Goal: Entertainment & Leisure: Consume media (video, audio)

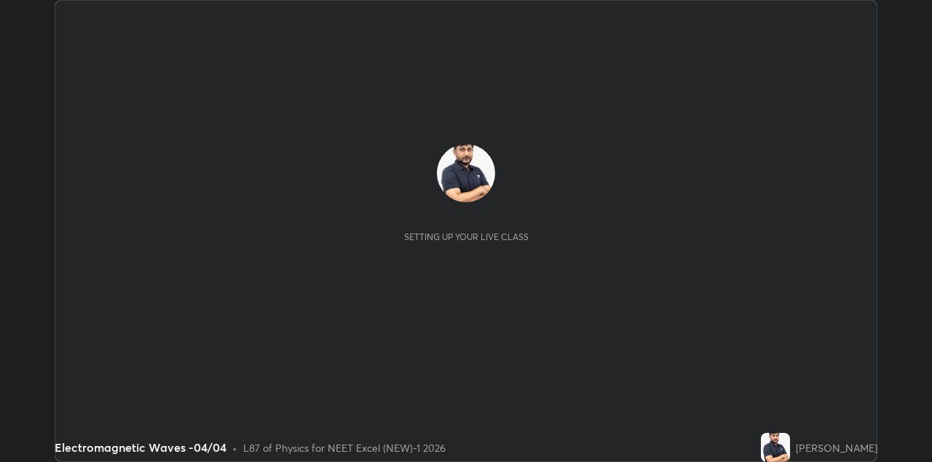
scroll to position [462, 931]
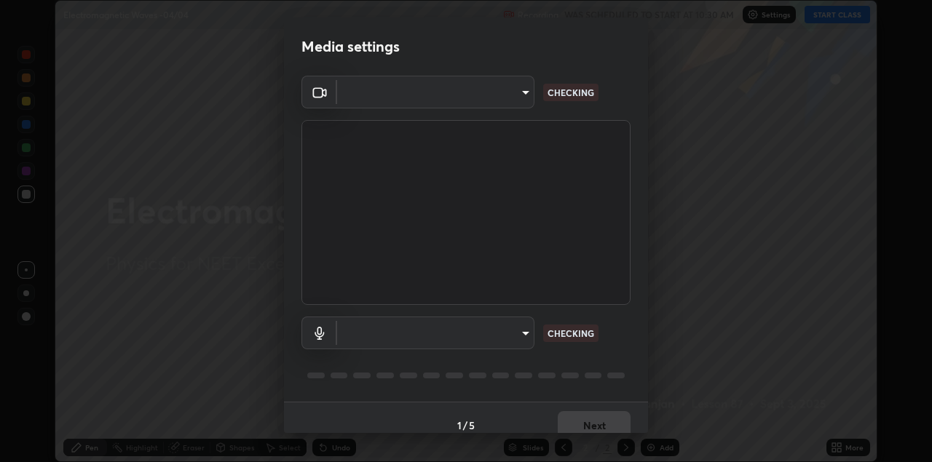
click at [488, 106] on body "Erase all Electromagnetic Waves -04/04 Recording WAS SCHEDULED TO START AT 10:3…" at bounding box center [466, 231] width 932 height 462
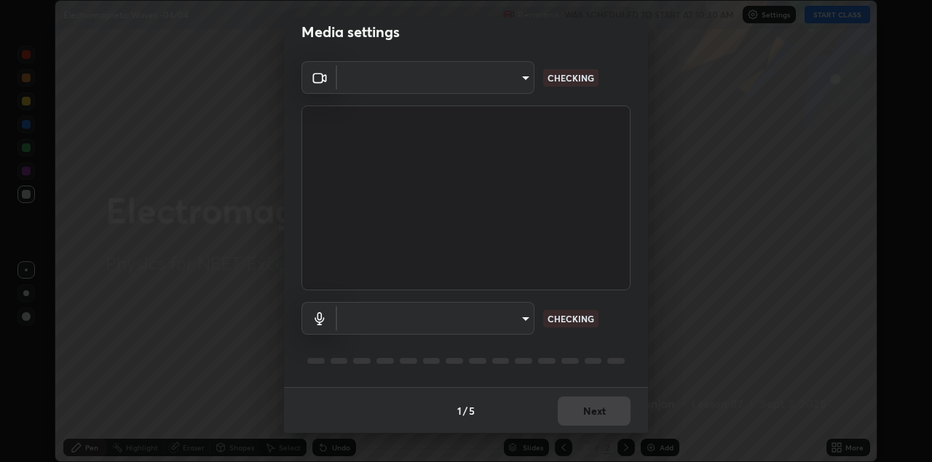
type input "328e6f2585a3e25061caa5f7d933288efad2554777a51eb926c3b8af65148c91"
type input "8561d0645ec67383fa690b6bf58298da522add8bf1cd43f27a04a8968649231f"
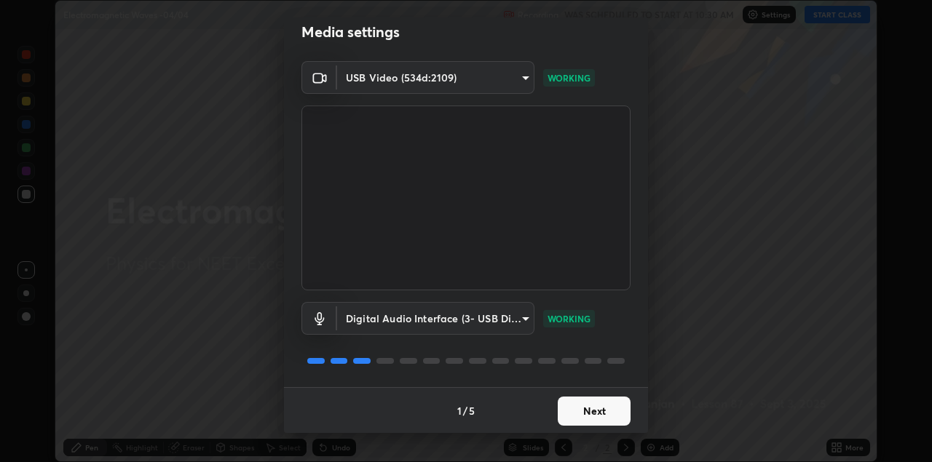
click at [591, 407] on button "Next" at bounding box center [594, 411] width 73 height 29
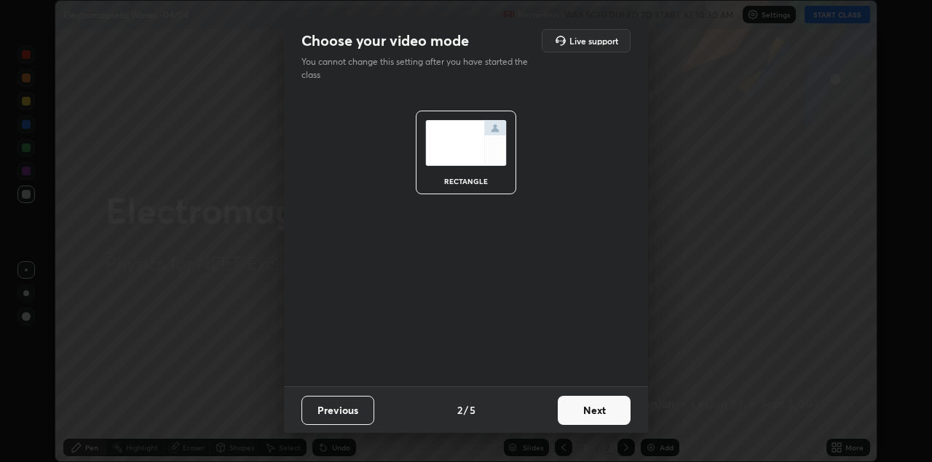
scroll to position [0, 0]
click at [602, 411] on button "Next" at bounding box center [594, 410] width 73 height 29
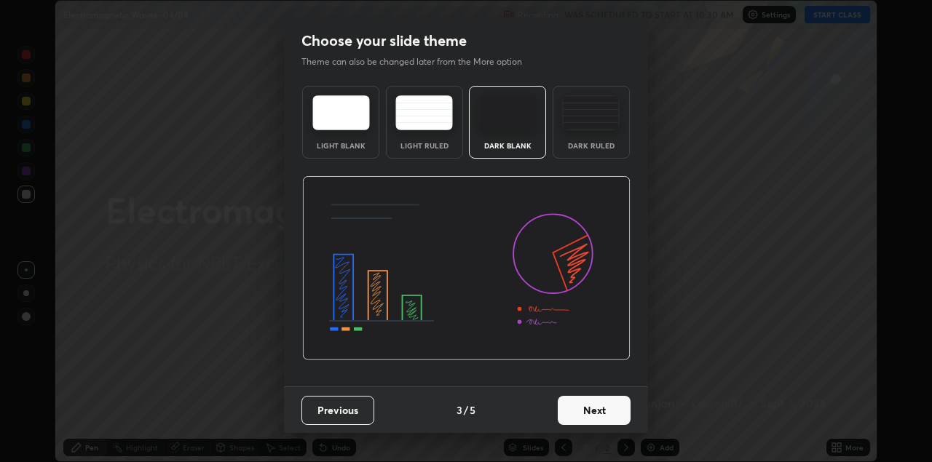
click at [616, 415] on button "Next" at bounding box center [594, 410] width 73 height 29
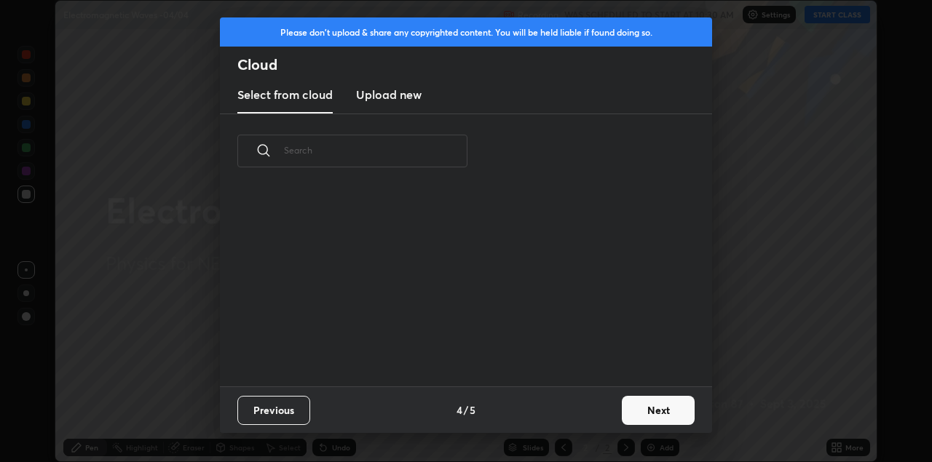
click at [631, 414] on button "Next" at bounding box center [658, 410] width 73 height 29
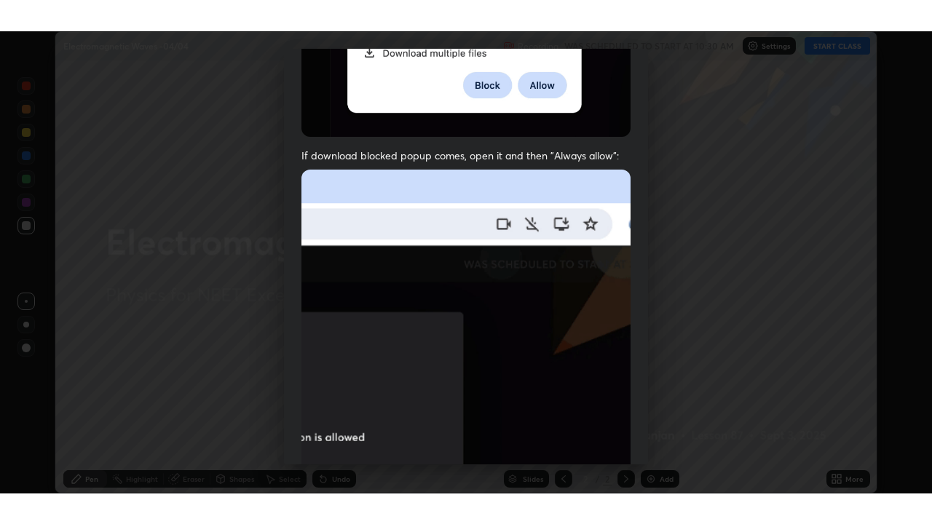
scroll to position [312, 0]
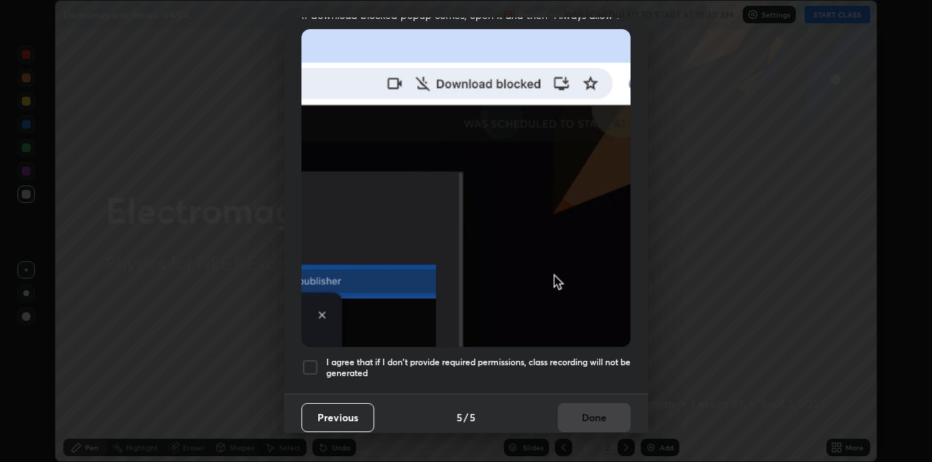
click at [316, 366] on div at bounding box center [310, 367] width 17 height 17
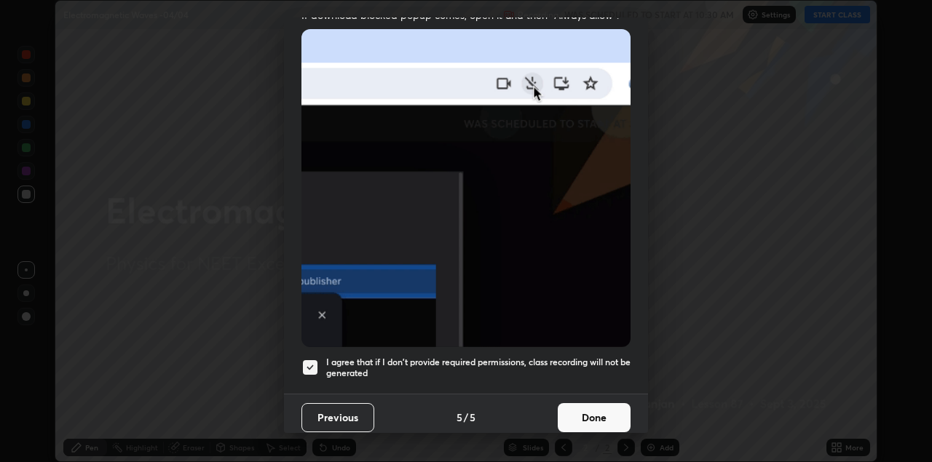
click at [596, 404] on button "Done" at bounding box center [594, 417] width 73 height 29
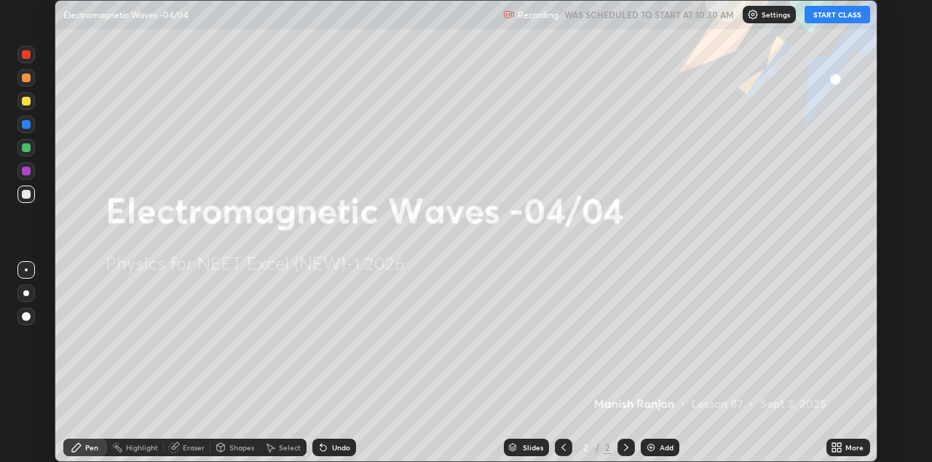
click at [840, 446] on icon at bounding box center [840, 446] width 4 height 4
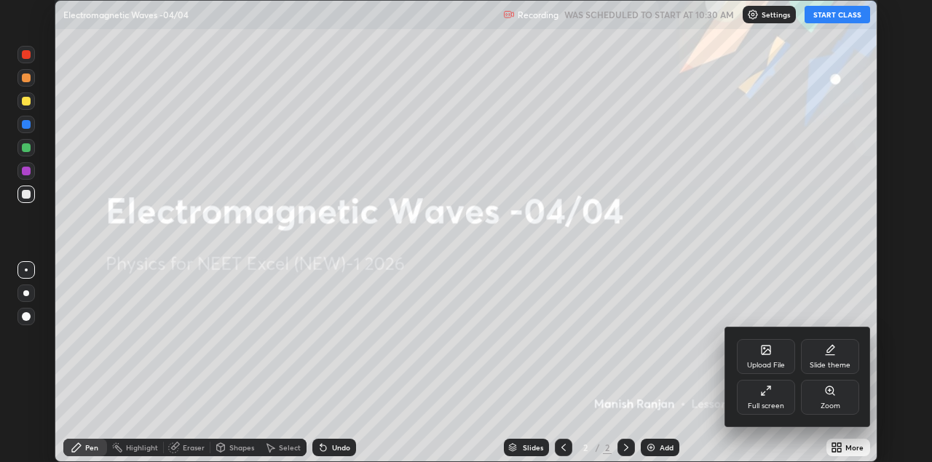
click at [774, 414] on div "Full screen" at bounding box center [766, 397] width 58 height 35
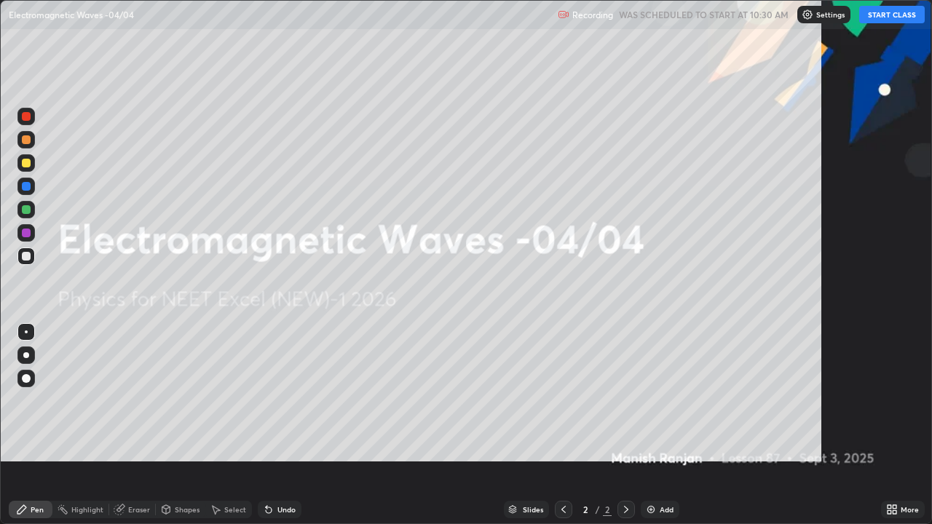
scroll to position [524, 932]
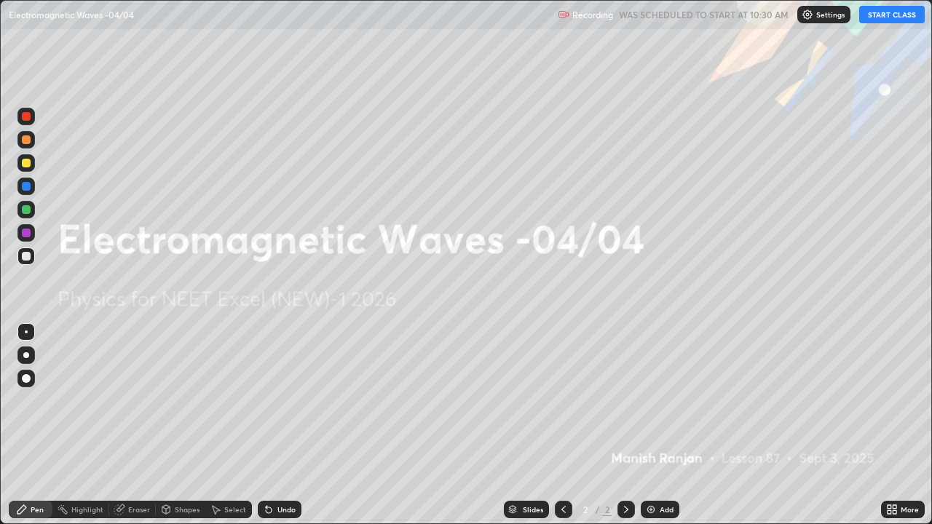
click at [887, 16] on button "START CLASS" at bounding box center [892, 14] width 66 height 17
click at [653, 462] on img at bounding box center [651, 510] width 12 height 12
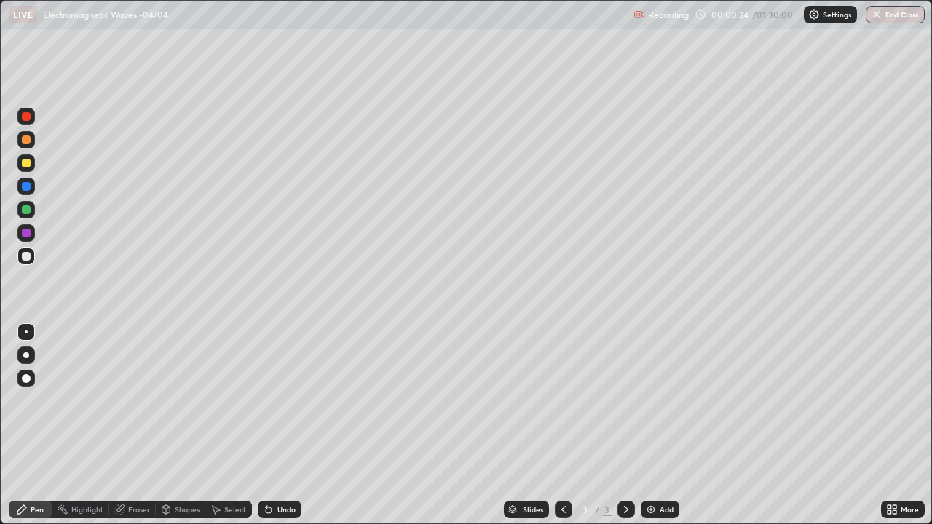
click at [27, 163] on div at bounding box center [26, 163] width 9 height 9
click at [25, 253] on div at bounding box center [26, 256] width 9 height 9
click at [25, 163] on div at bounding box center [26, 163] width 9 height 9
click at [25, 255] on div at bounding box center [26, 256] width 9 height 9
click at [25, 140] on div at bounding box center [26, 139] width 9 height 9
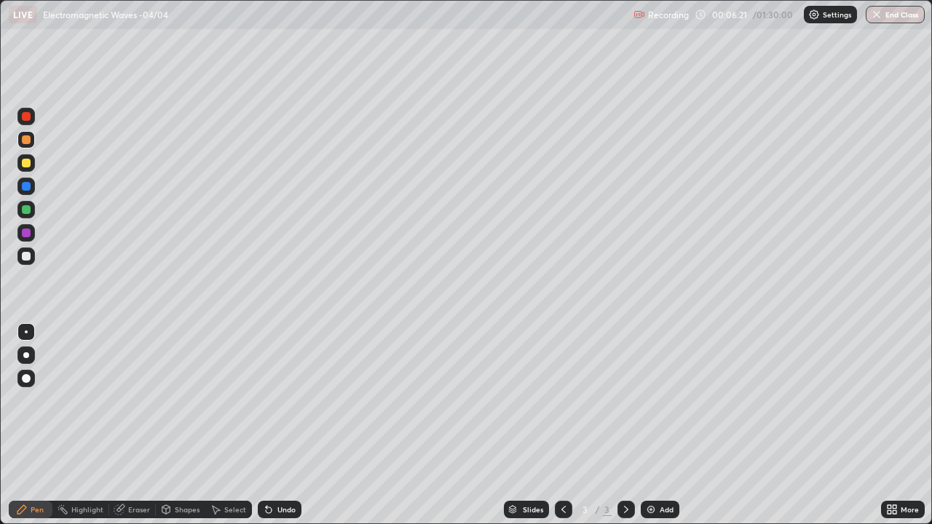
click at [25, 163] on div at bounding box center [26, 163] width 9 height 9
click at [647, 462] on img at bounding box center [651, 510] width 12 height 12
click at [27, 165] on div at bounding box center [26, 163] width 9 height 9
click at [25, 253] on div at bounding box center [26, 256] width 9 height 9
click at [660, 462] on div "Add" at bounding box center [667, 509] width 14 height 7
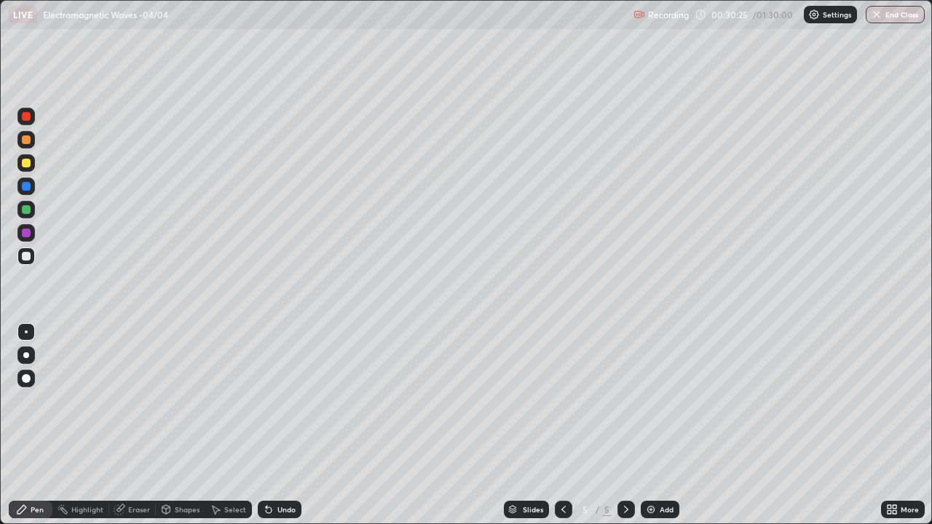
click at [658, 462] on div "Add" at bounding box center [660, 509] width 39 height 17
click at [27, 163] on div at bounding box center [26, 163] width 9 height 9
click at [650, 462] on img at bounding box center [651, 510] width 12 height 12
click at [27, 254] on div at bounding box center [26, 256] width 9 height 9
click at [25, 160] on div at bounding box center [26, 163] width 9 height 9
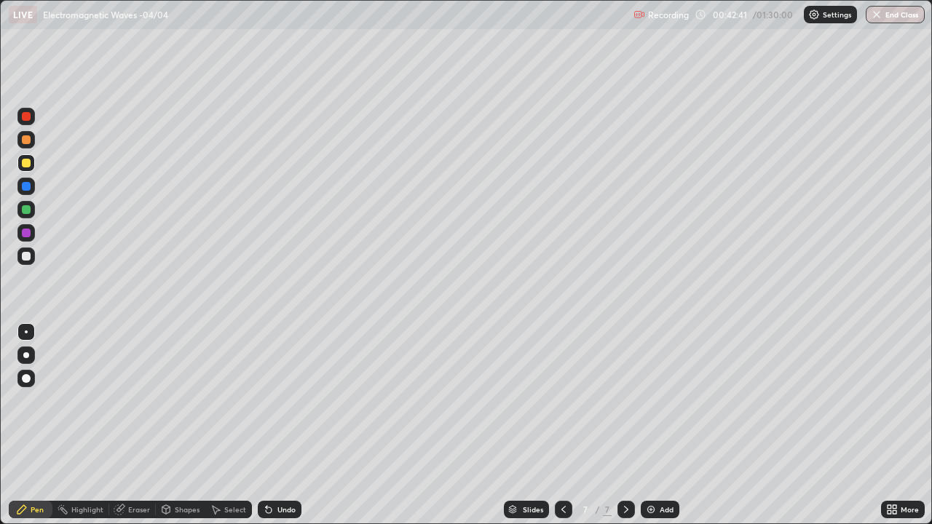
click at [25, 257] on div at bounding box center [26, 256] width 9 height 9
click at [641, 462] on div "Add" at bounding box center [660, 509] width 39 height 17
click at [28, 141] on div at bounding box center [26, 139] width 9 height 9
click at [23, 160] on div at bounding box center [26, 163] width 9 height 9
click at [645, 462] on img at bounding box center [651, 510] width 12 height 12
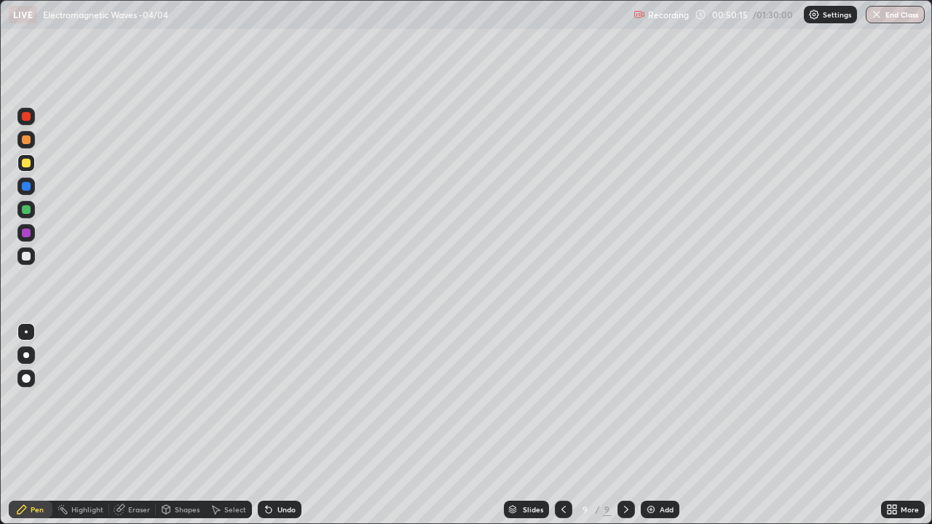
click at [27, 257] on div at bounding box center [26, 256] width 9 height 9
click at [25, 162] on div at bounding box center [26, 163] width 9 height 9
click at [25, 231] on div at bounding box center [26, 233] width 9 height 9
click at [25, 209] on div at bounding box center [26, 209] width 9 height 9
click at [26, 255] on div at bounding box center [26, 256] width 9 height 9
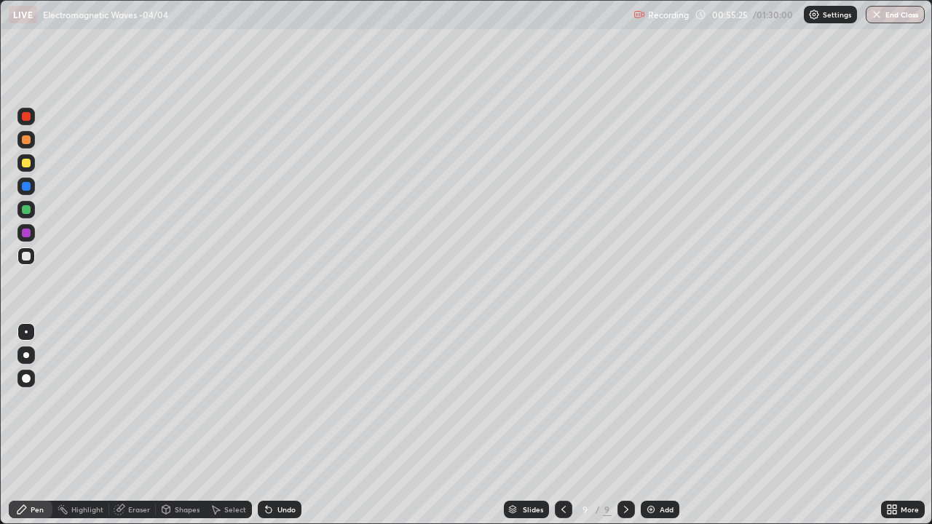
click at [648, 462] on img at bounding box center [651, 510] width 12 height 12
click at [652, 462] on img at bounding box center [651, 510] width 12 height 12
click at [25, 161] on div at bounding box center [26, 163] width 9 height 9
click at [657, 462] on div "Add" at bounding box center [660, 509] width 39 height 17
click at [652, 462] on div "Add" at bounding box center [660, 509] width 39 height 17
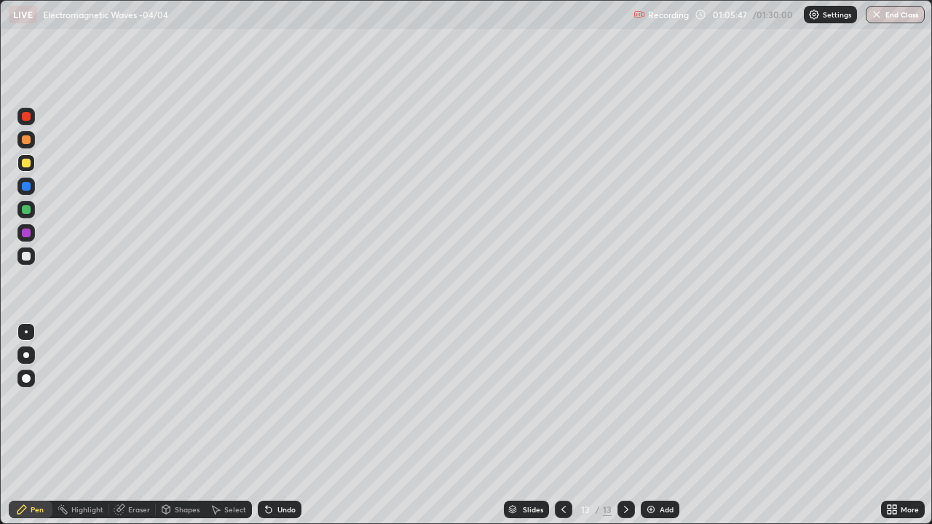
click at [26, 257] on div at bounding box center [26, 256] width 9 height 9
click at [26, 141] on div at bounding box center [26, 139] width 9 height 9
click at [25, 255] on div at bounding box center [26, 256] width 9 height 9
click at [26, 255] on div at bounding box center [26, 256] width 9 height 9
click at [28, 168] on div at bounding box center [25, 162] width 17 height 17
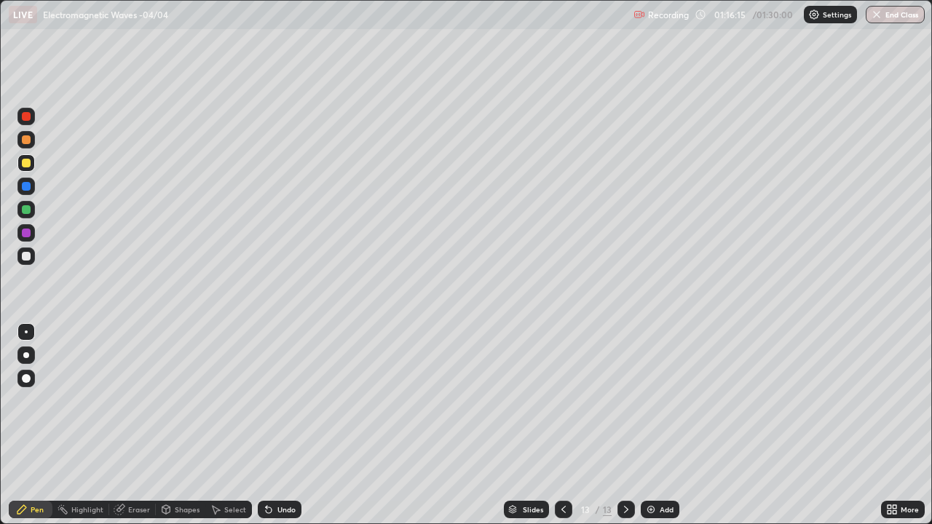
click at [646, 462] on img at bounding box center [651, 510] width 12 height 12
click at [23, 257] on div at bounding box center [26, 256] width 9 height 9
click at [661, 462] on div "Add" at bounding box center [667, 509] width 14 height 7
click at [655, 462] on img at bounding box center [651, 510] width 12 height 12
click at [30, 164] on div at bounding box center [26, 163] width 9 height 9
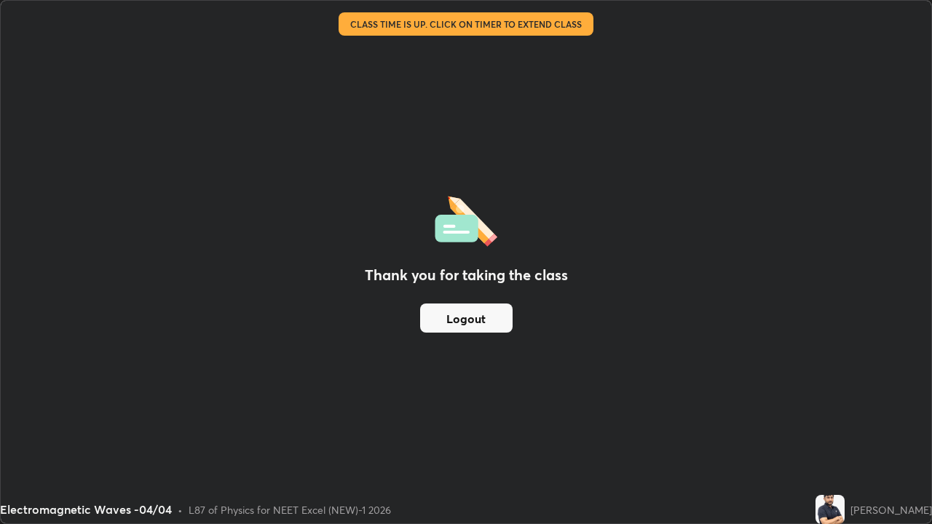
click at [465, 320] on button "Logout" at bounding box center [466, 318] width 92 height 29
